Goal: Task Accomplishment & Management: Use online tool/utility

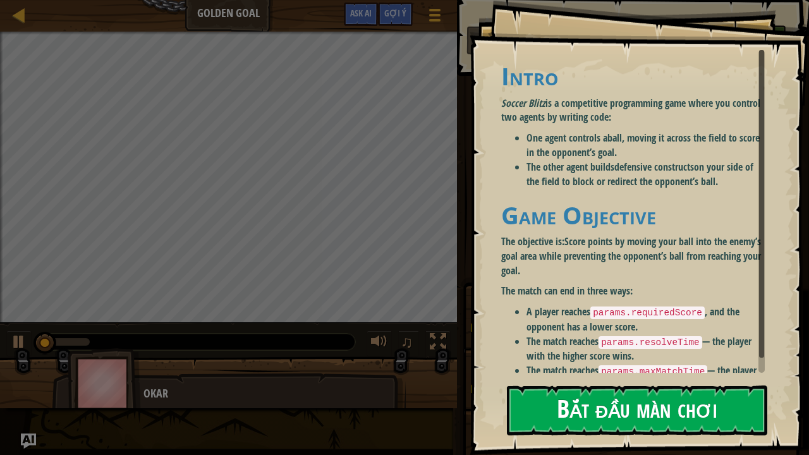
click at [559, 399] on button "Bắt đầu màn chơi" at bounding box center [637, 411] width 261 height 50
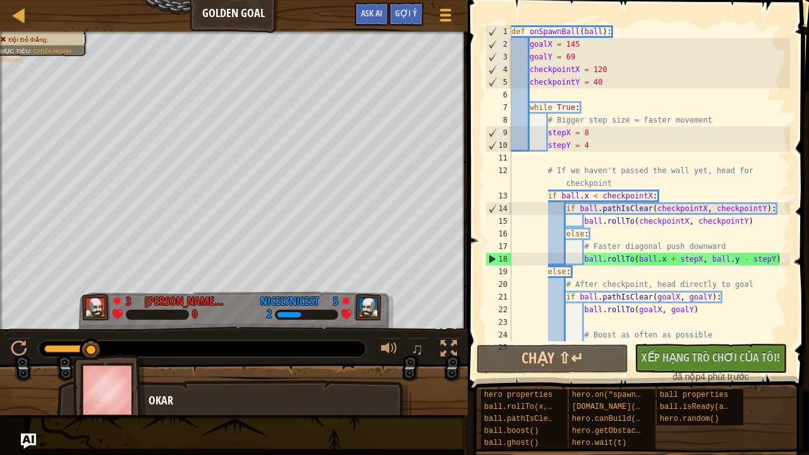
click at [664, 194] on div "def onSpawnBall ( ball ) : goalX = 145 goalY = 69 checkpointX = 120 checkpointY…" at bounding box center [649, 195] width 281 height 341
type textarea "[DOMAIN_NAME]("rock", 15, 17)"
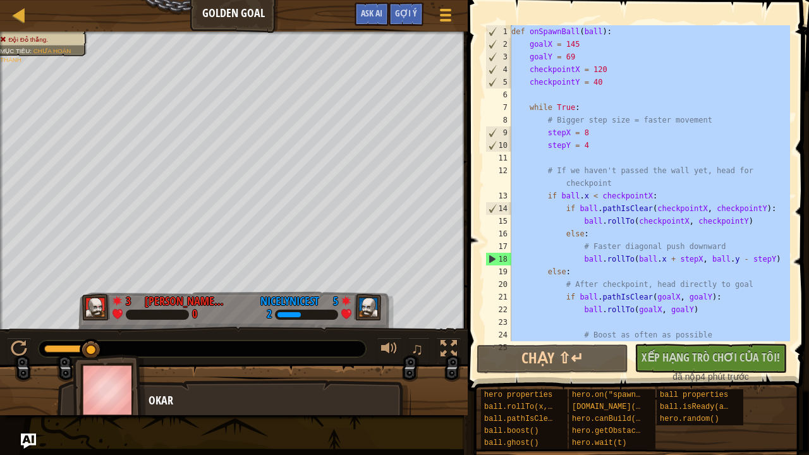
paste textarea
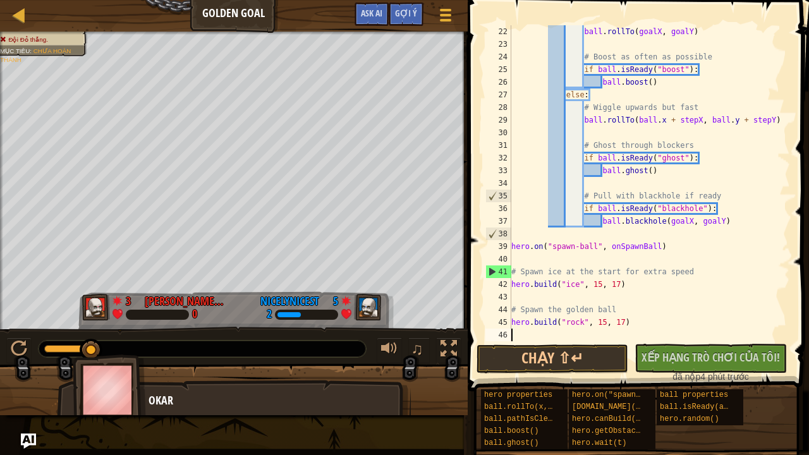
scroll to position [278, 0]
click at [603, 353] on button "Chạy ⇧↵" at bounding box center [553, 359] width 152 height 29
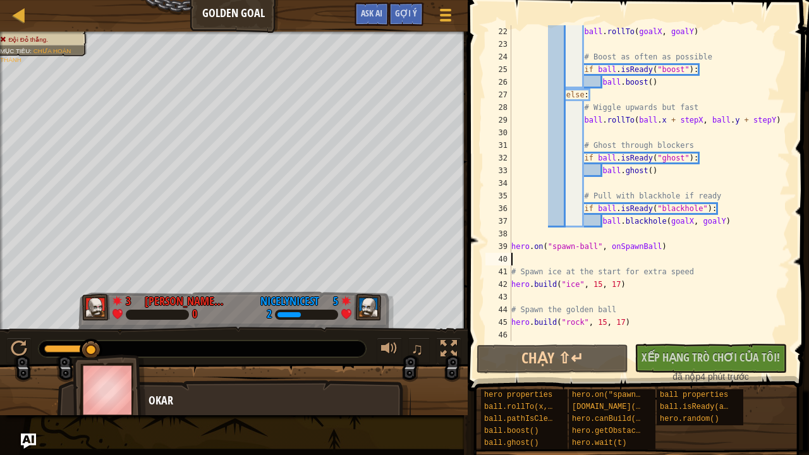
click at [558, 259] on div "ball . rollTo ( goalX , goalY ) # Boost as often as possible if ball . isReady …" at bounding box center [649, 195] width 281 height 341
type textarea "[DOMAIN_NAME]("rock", 15, 17)"
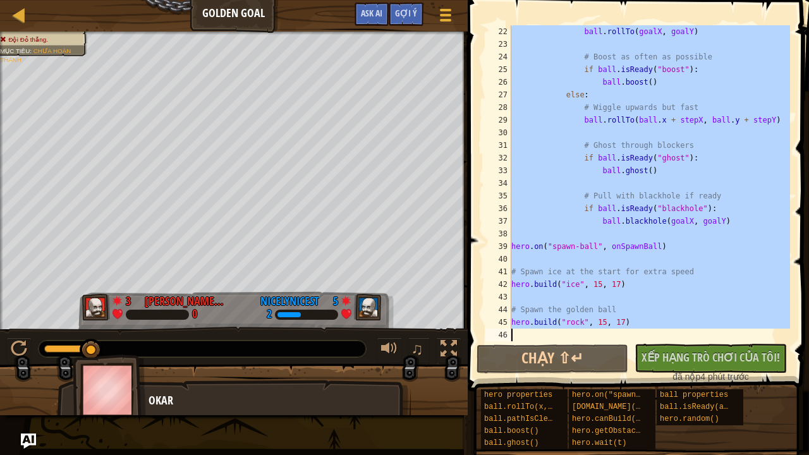
paste textarea
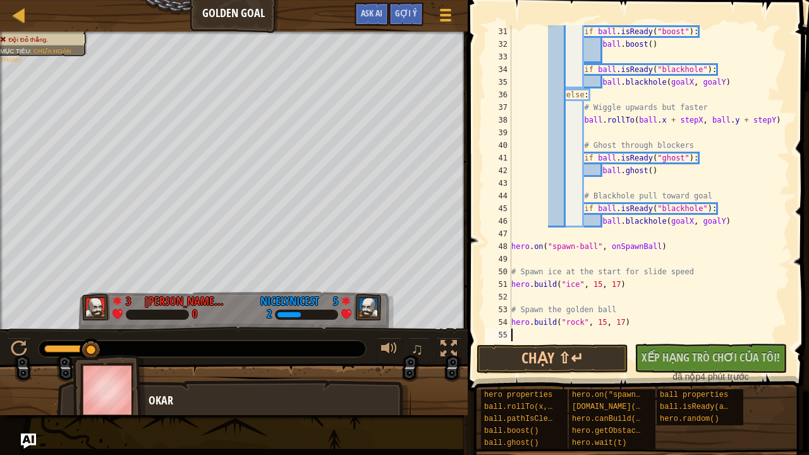
scroll to position [392, 0]
click at [568, 368] on button "Chạy ⇧↵" at bounding box center [553, 359] width 152 height 29
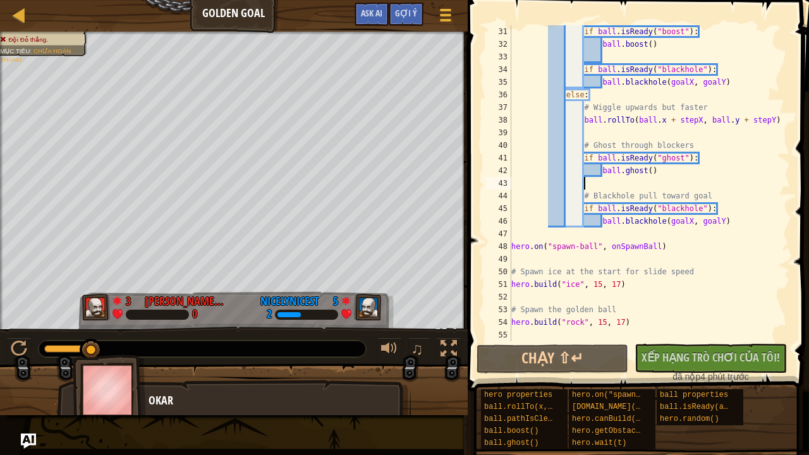
click at [665, 187] on div "if ball . isReady ( "boost" ) : ball . boost ( ) if ball . isReady ( "blackhole…" at bounding box center [649, 195] width 281 height 341
type textarea "[DOMAIN_NAME]("rock", 15, 17)"
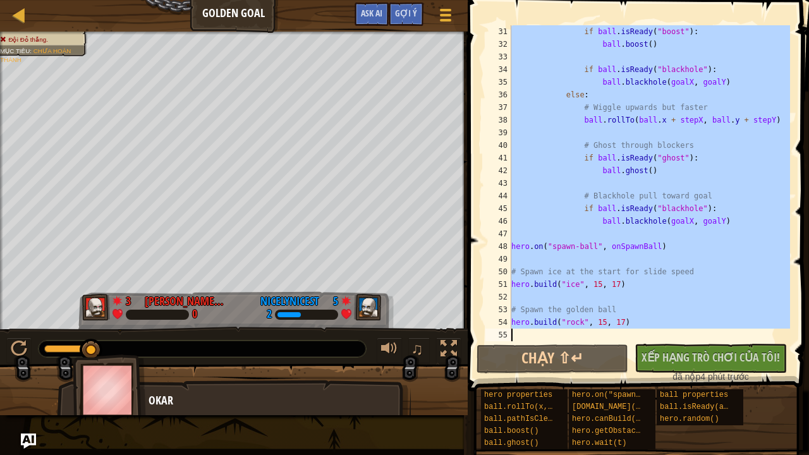
paste textarea
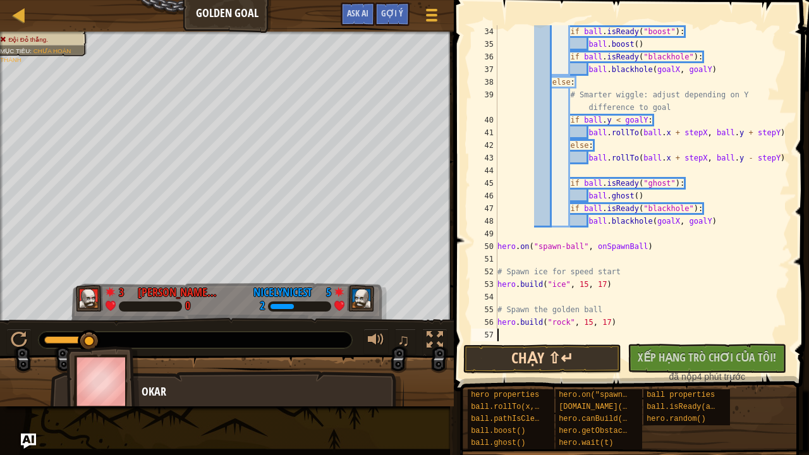
scroll to position [443, 0]
click at [578, 349] on button "Chạy ⇧↵" at bounding box center [543, 359] width 159 height 29
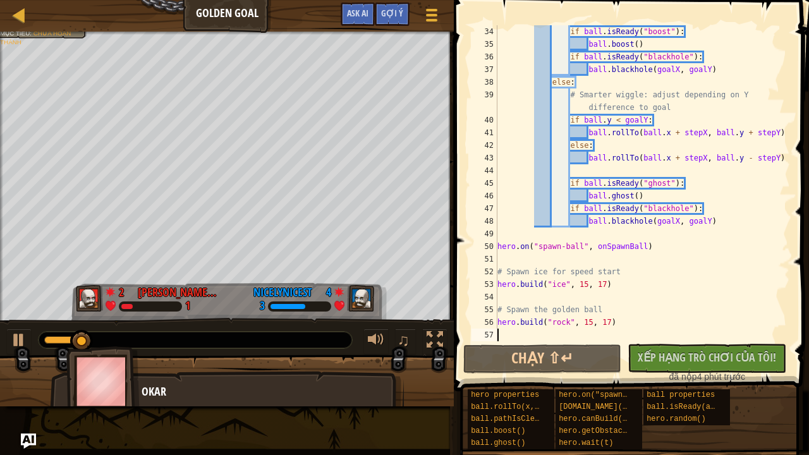
click at [595, 231] on div "if ball . isReady ( "boost" ) : ball . boost ( ) if ball . isReady ( "blackhole…" at bounding box center [642, 195] width 295 height 341
type textarea "[DOMAIN_NAME]("rock", 15, 17)"
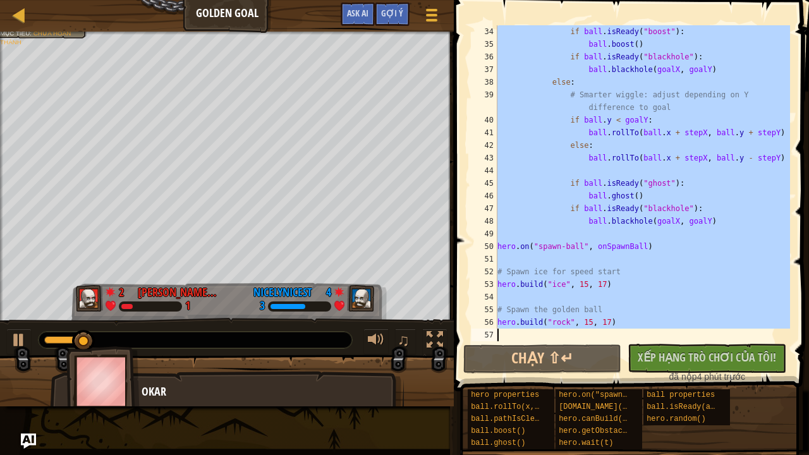
paste textarea
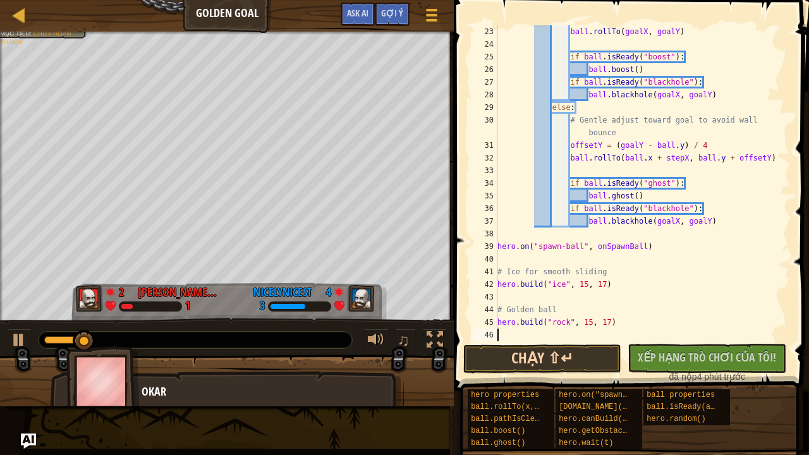
scroll to position [291, 0]
click at [580, 357] on button "Chạy ⇧↵" at bounding box center [543, 359] width 159 height 29
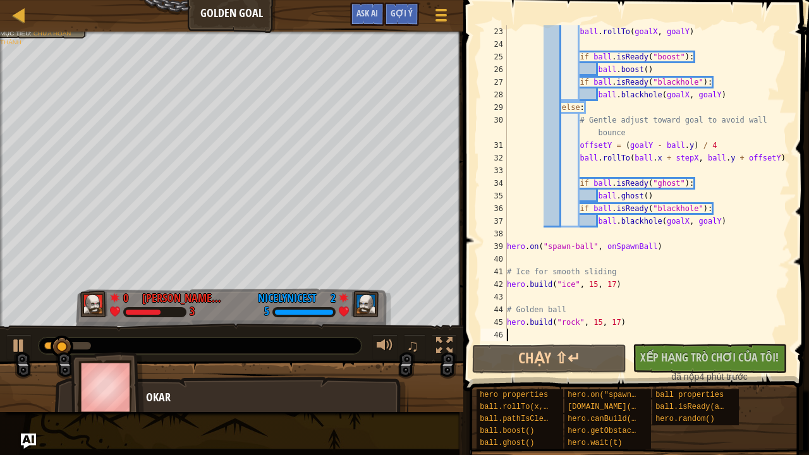
click at [609, 251] on div "ball . rollTo ( goalX , goalY ) if ball . isReady ( "boost" ) : ball . boost ( …" at bounding box center [648, 195] width 286 height 341
type textarea "[DOMAIN_NAME]("rock", 15, 17)"
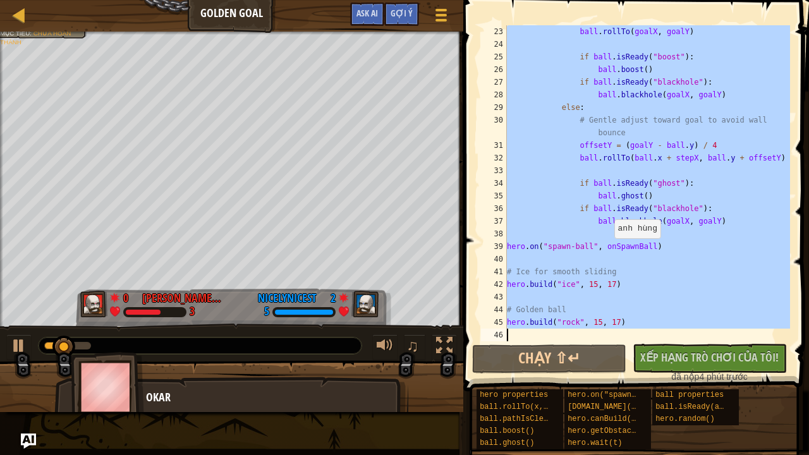
paste textarea
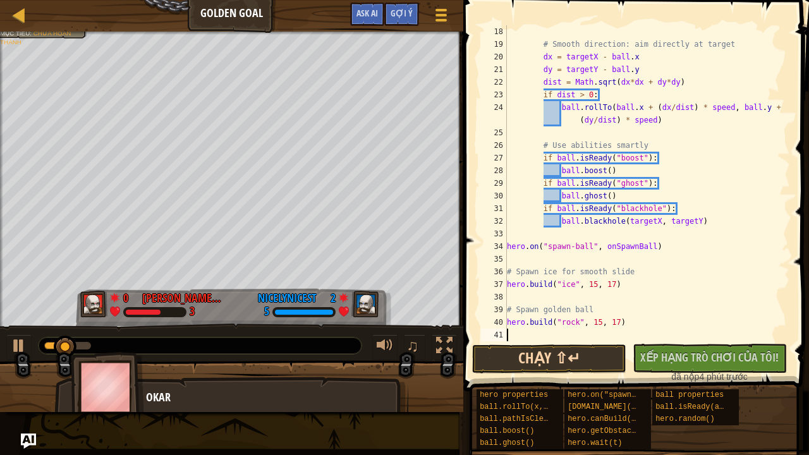
click at [582, 351] on button "Chạy ⇧↵" at bounding box center [549, 359] width 154 height 29
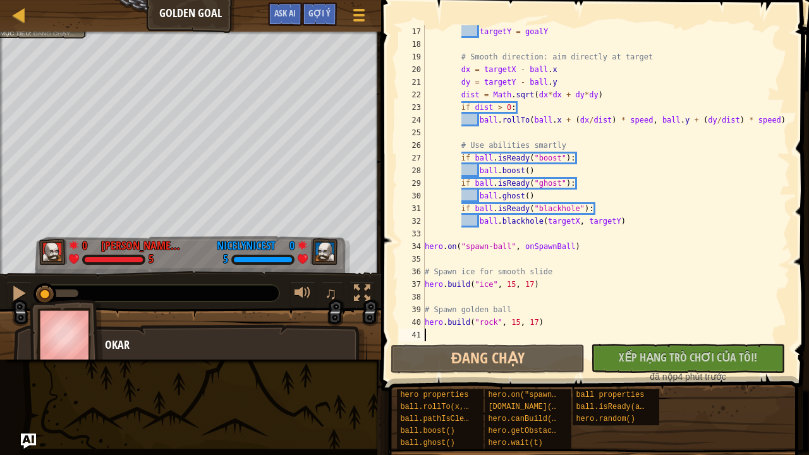
scroll to position [202, 0]
